Goal: Navigation & Orientation: Find specific page/section

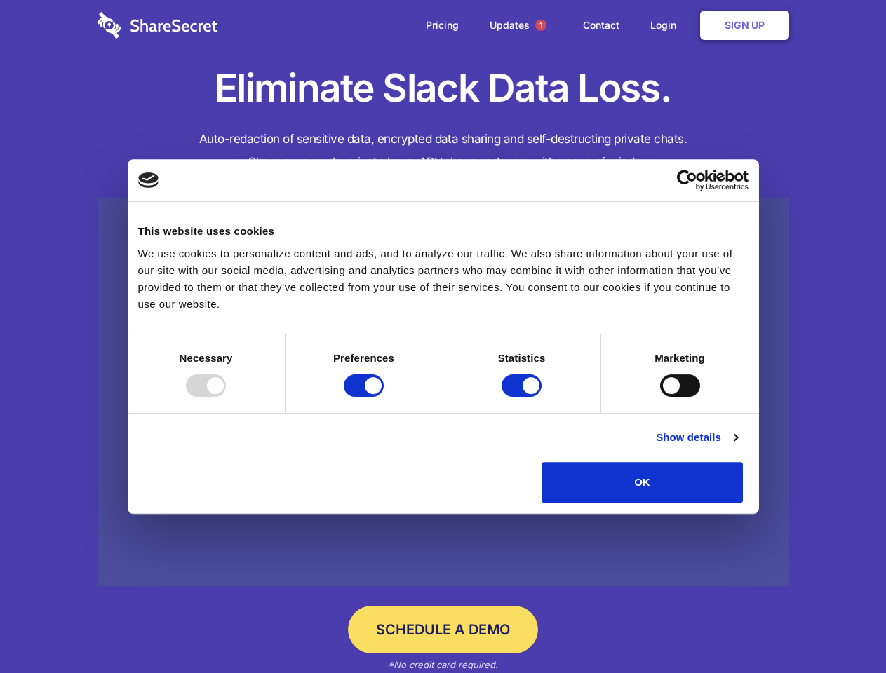
click at [226, 397] on div at bounding box center [206, 386] width 40 height 22
click at [384, 397] on input "Preferences" at bounding box center [364, 386] width 40 height 22
checkbox input "false"
click at [523, 397] on input "Statistics" at bounding box center [521, 386] width 40 height 22
checkbox input "false"
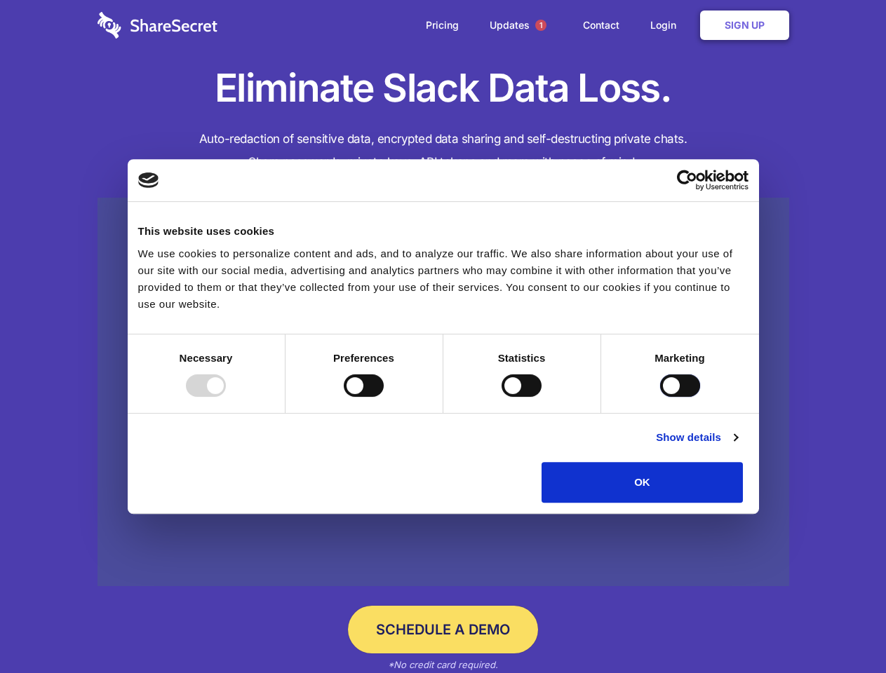
click at [660, 397] on input "Marketing" at bounding box center [680, 386] width 40 height 22
checkbox input "true"
click at [737, 446] on link "Show details" at bounding box center [696, 437] width 81 height 17
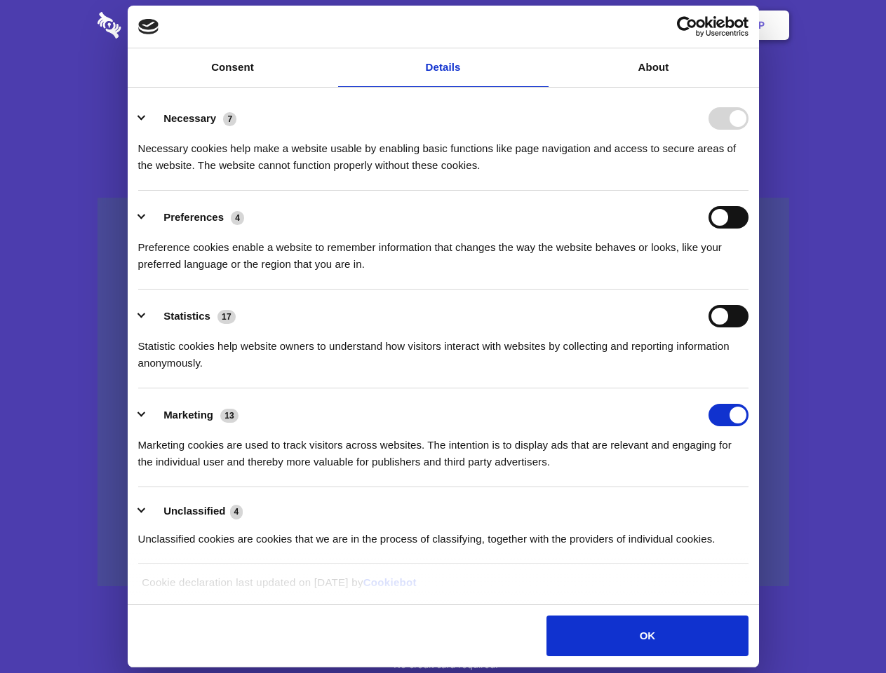
click at [748, 174] on div "Necessary 7 Necessary cookies help make a website usable by enabling basic func…" at bounding box center [443, 140] width 610 height 67
click at [540, 25] on span "1" at bounding box center [540, 25] width 11 height 11
